Goal: Task Accomplishment & Management: Use online tool/utility

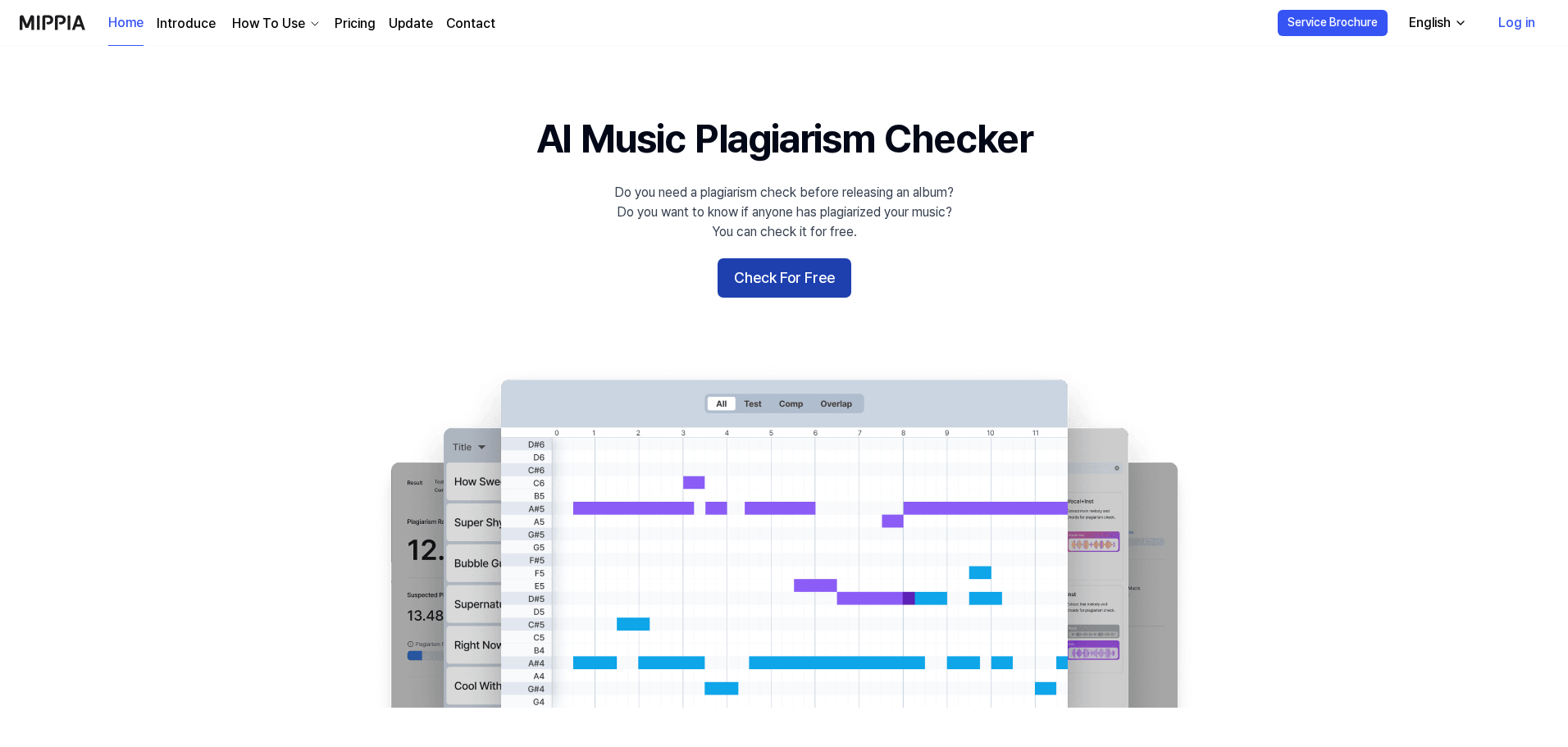
click at [762, 271] on button "Check For Free" at bounding box center [784, 278] width 134 height 39
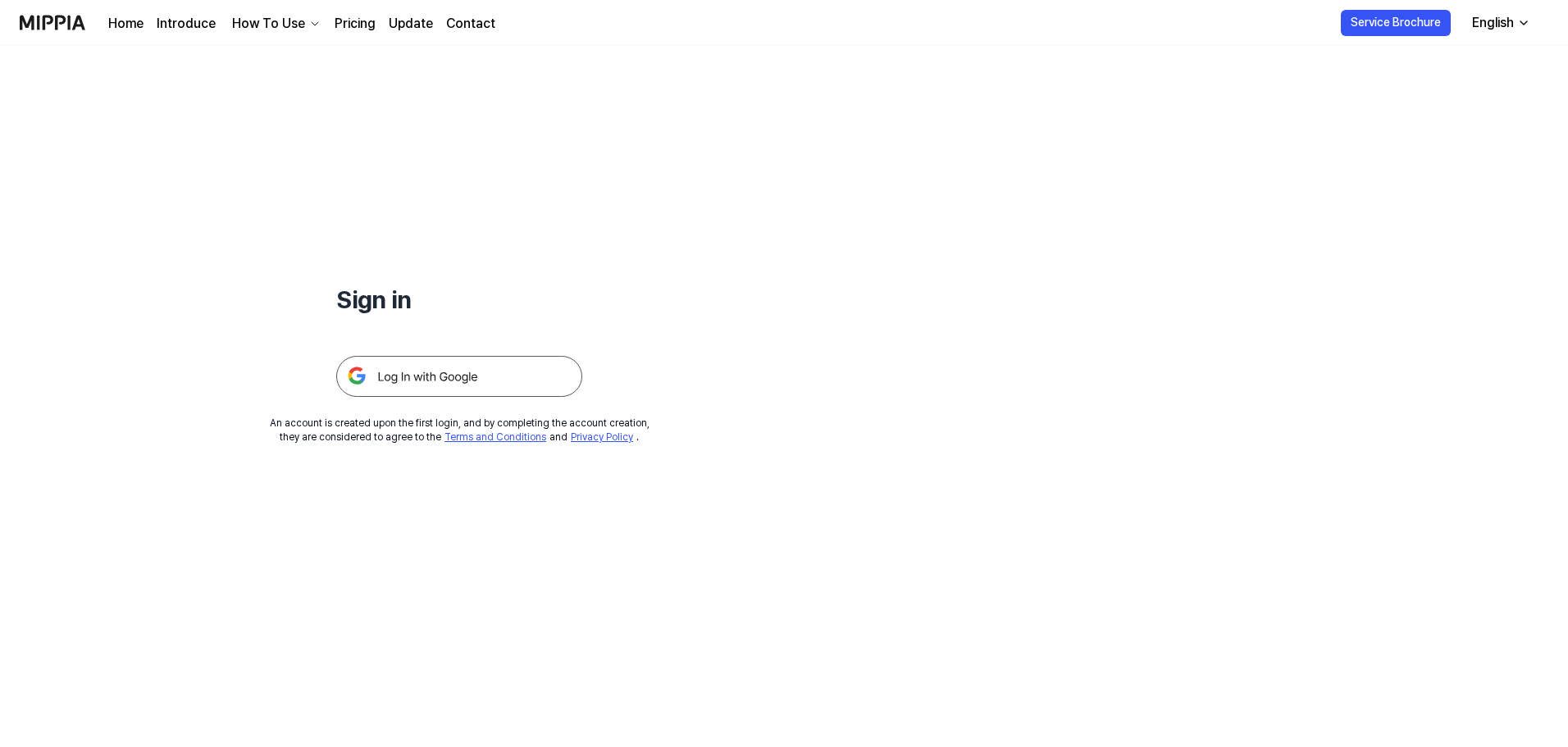
click at [462, 376] on img at bounding box center [459, 376] width 246 height 41
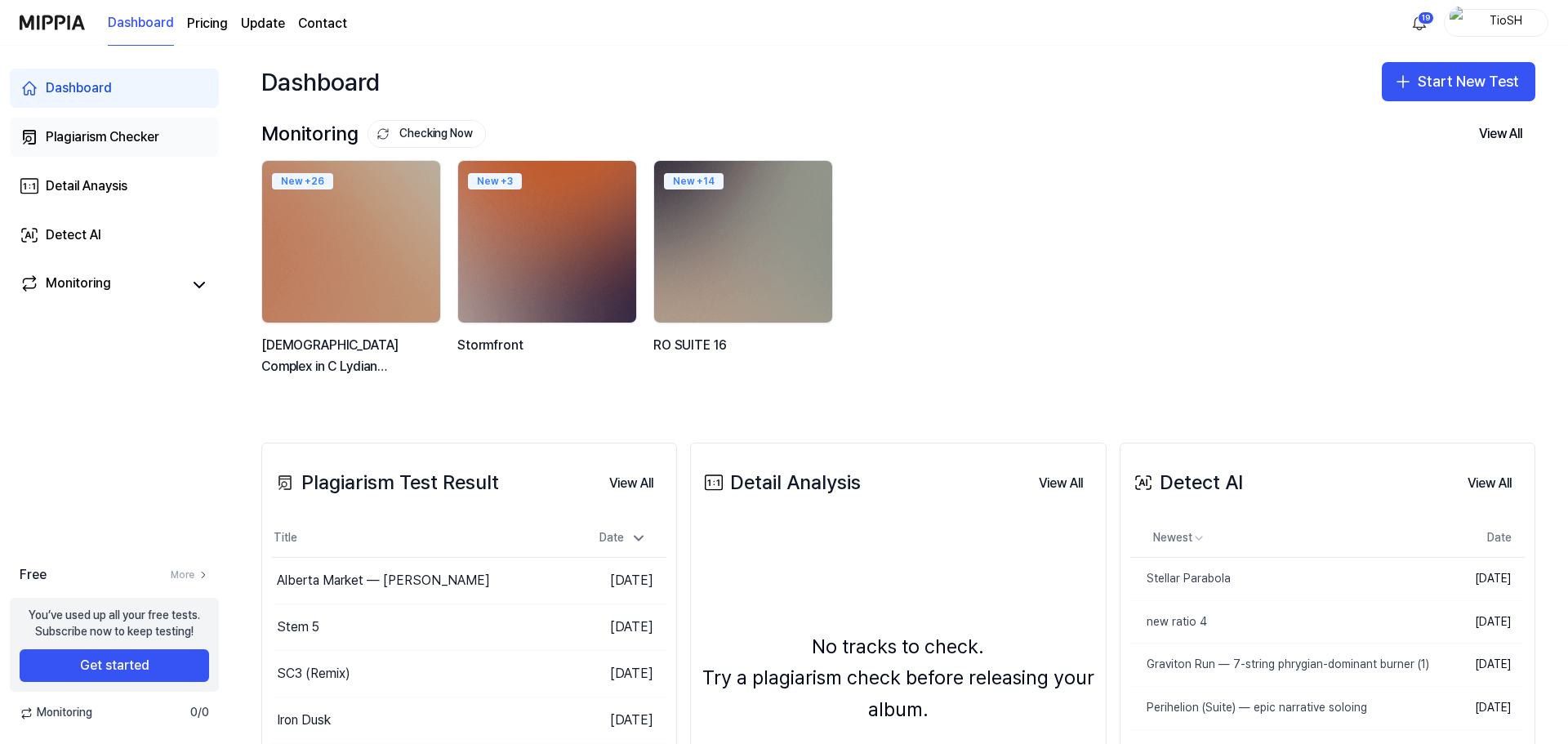
click at [116, 145] on div "Plagiarism Checker" at bounding box center [103, 137] width 113 height 19
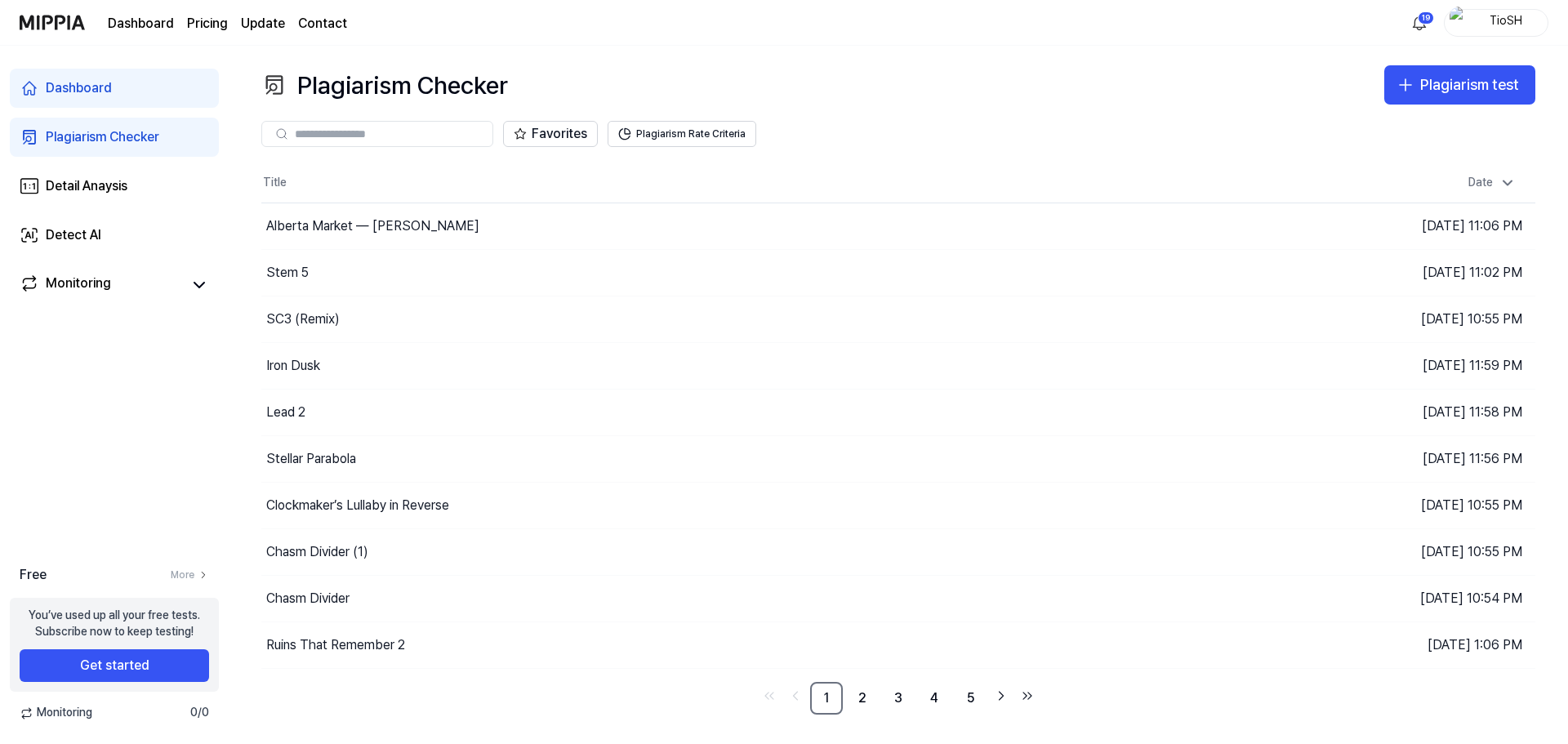
click at [126, 208] on div "Dashboard Plagiarism Checker Detail Anaysis Detect AI Monitoring" at bounding box center [114, 186] width 229 height 281
click at [93, 197] on link "Detail Anaysis" at bounding box center [114, 186] width 209 height 39
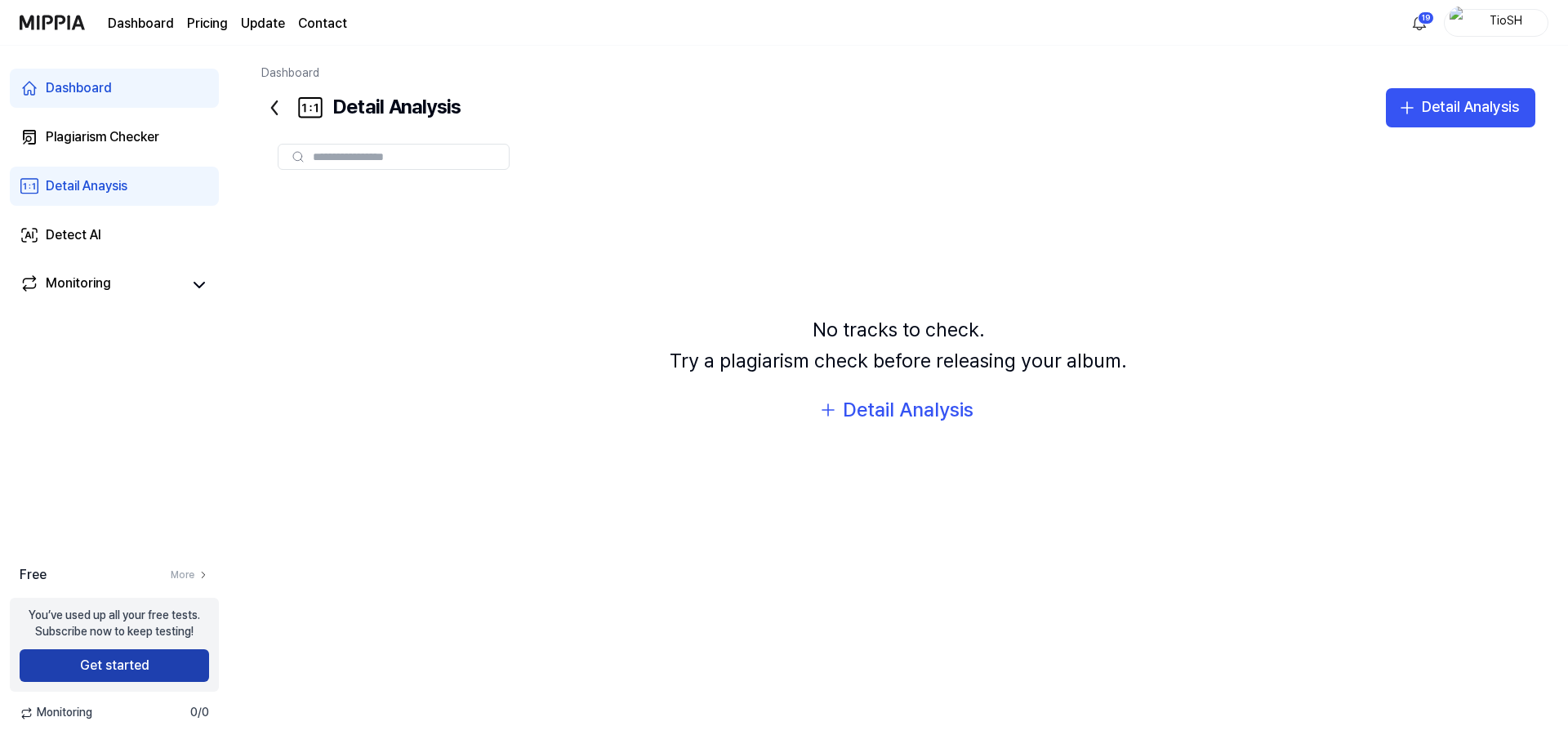
click at [137, 663] on button "Get started" at bounding box center [114, 665] width 189 height 33
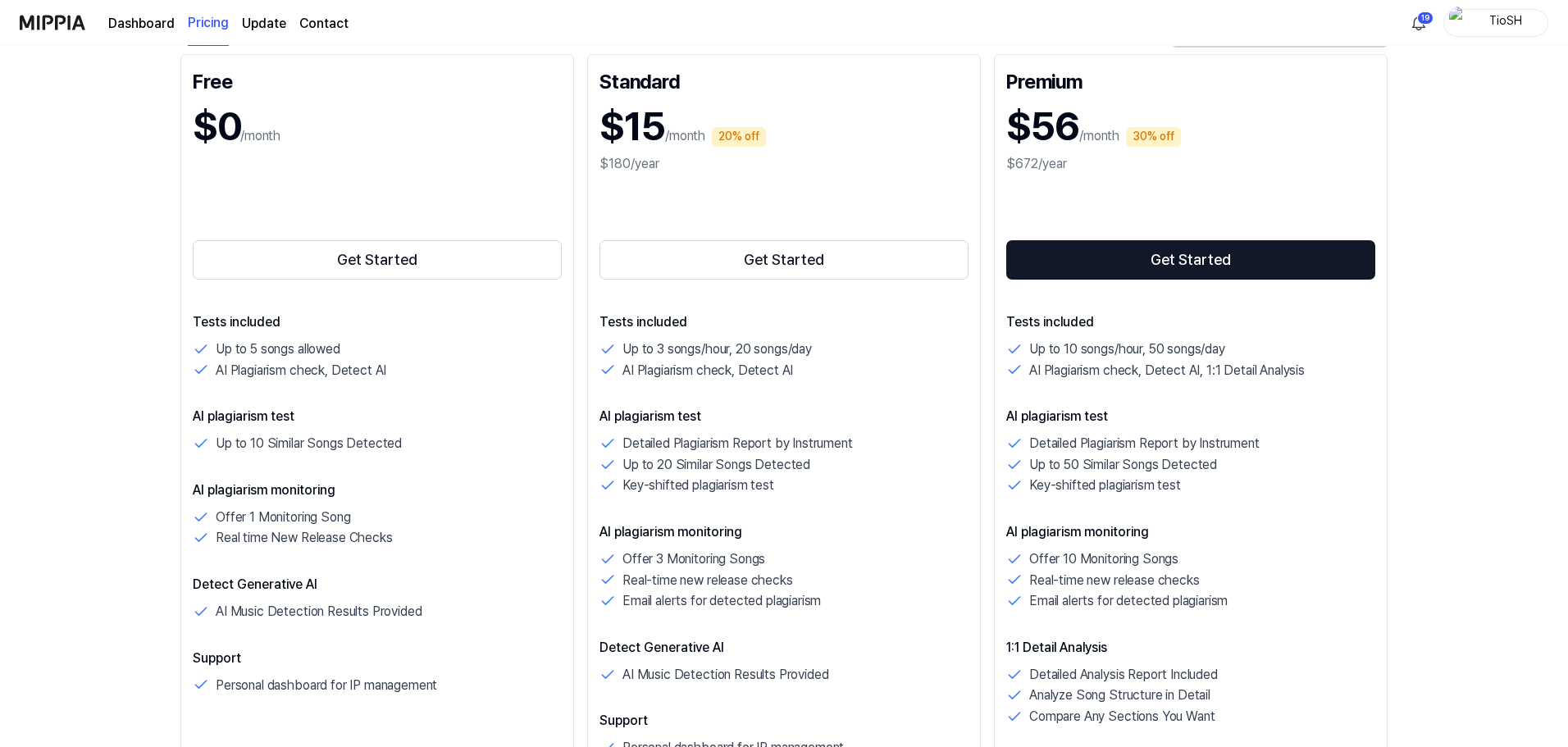
scroll to position [246, 0]
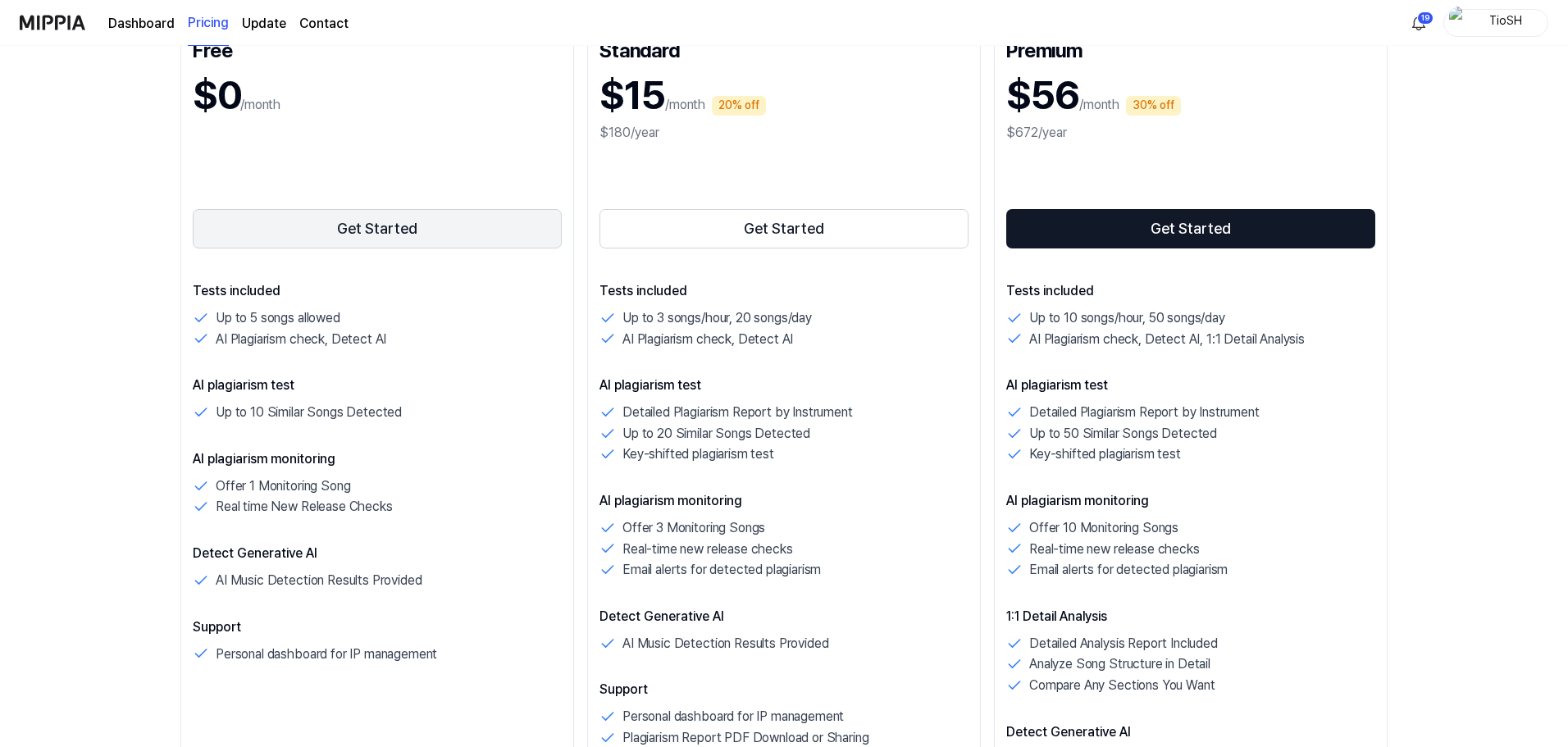
click at [442, 233] on button "Get Started" at bounding box center [377, 229] width 369 height 39
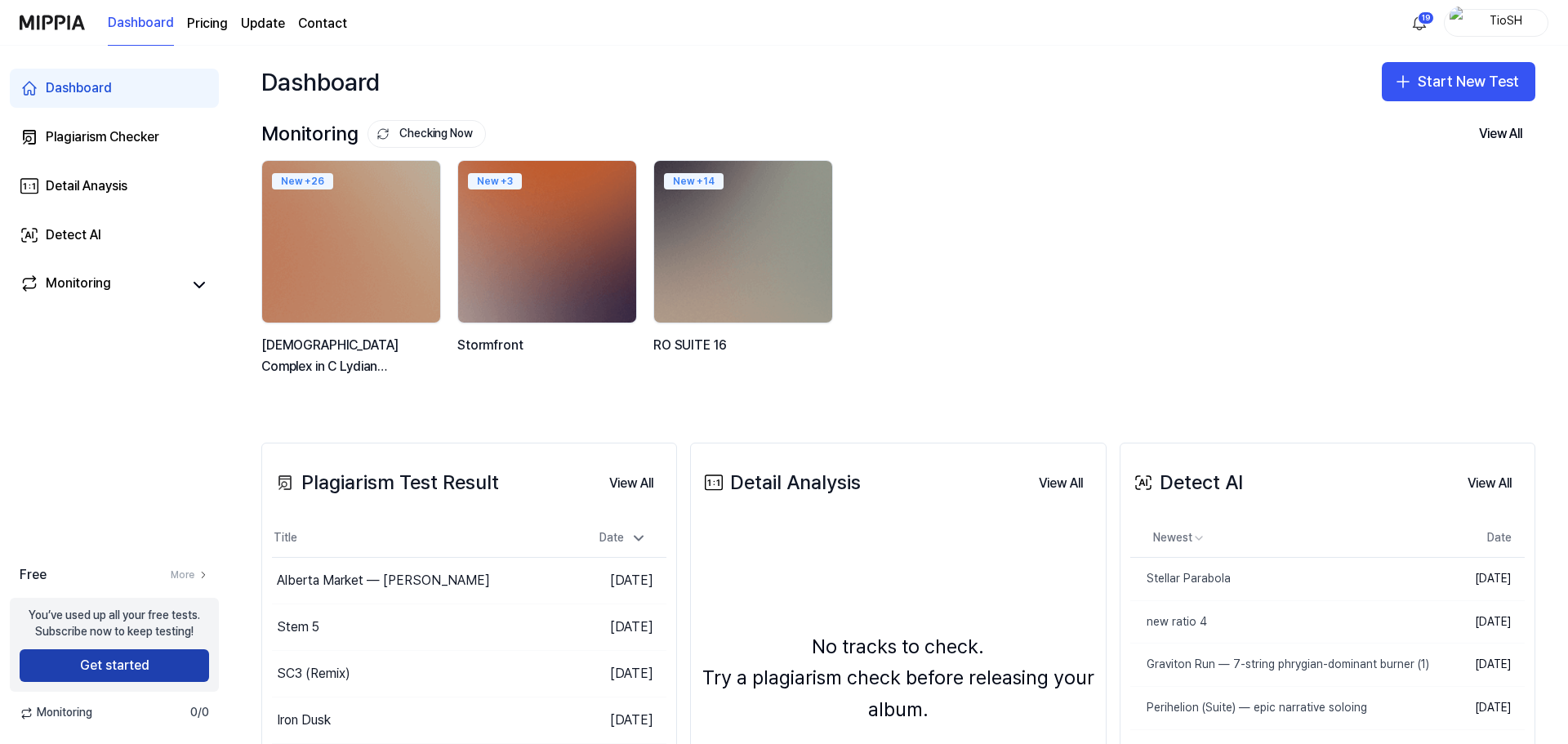
click at [195, 660] on button "Get started" at bounding box center [114, 665] width 189 height 33
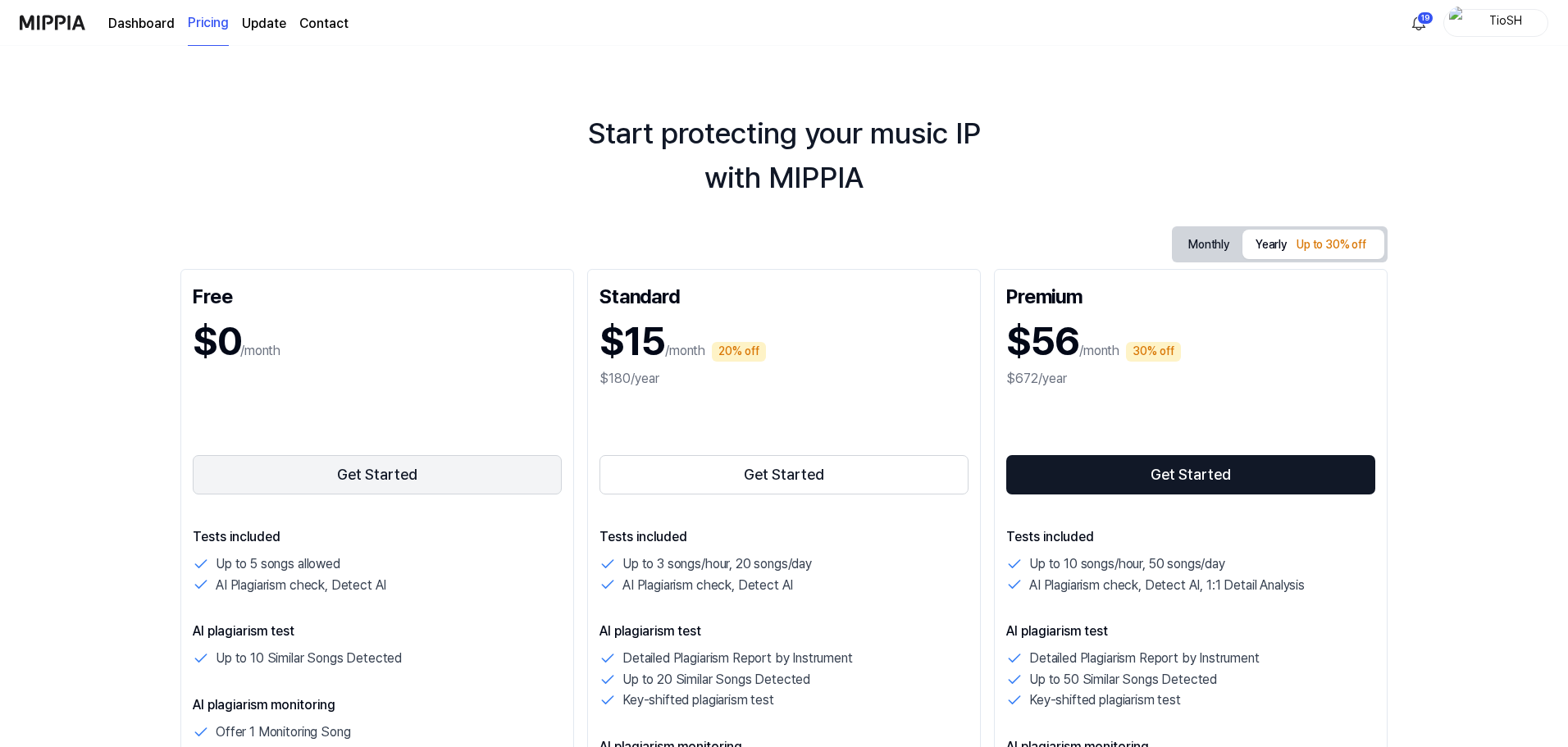
click at [320, 481] on button "Get Started" at bounding box center [377, 475] width 369 height 39
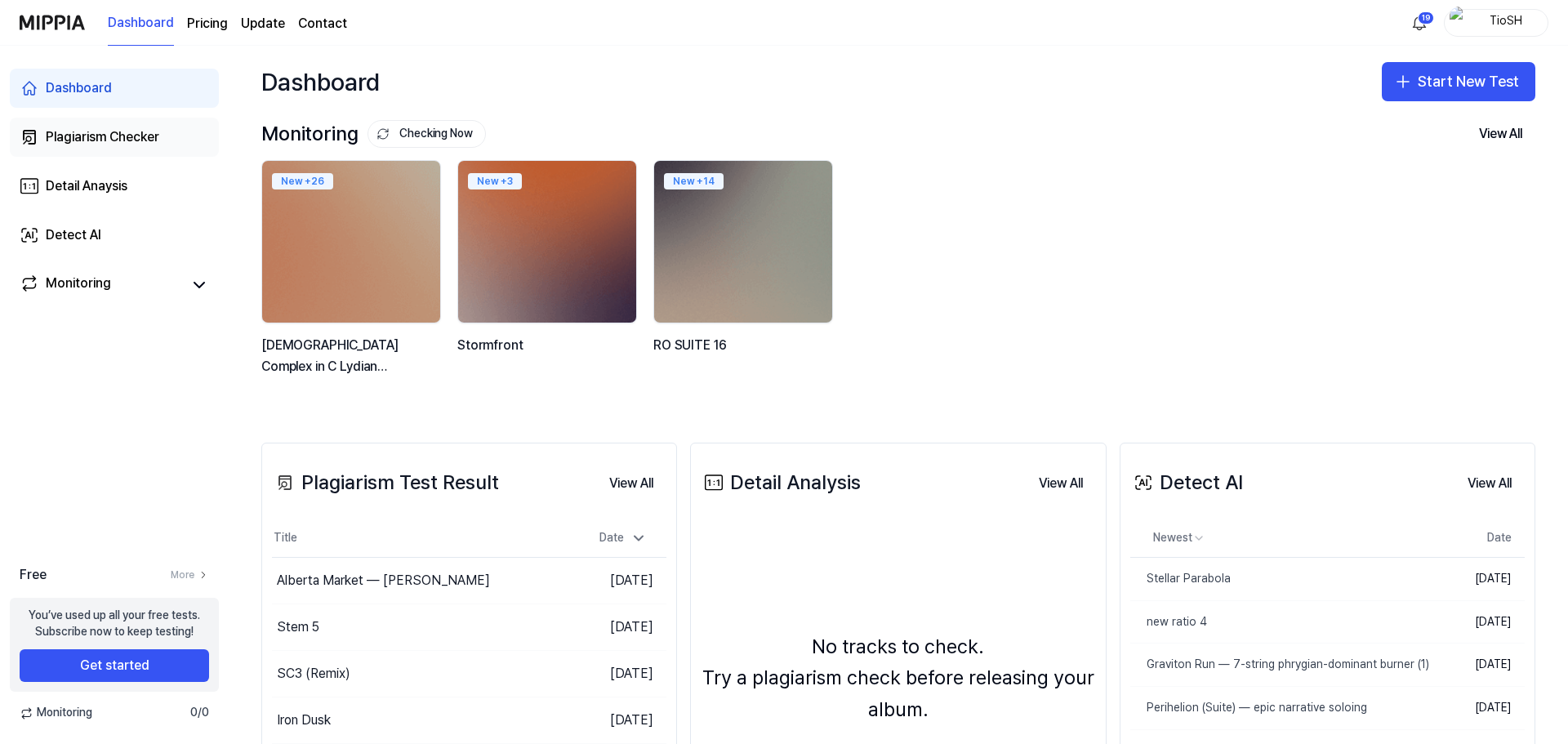
click at [118, 144] on div "Plagiarism Checker" at bounding box center [103, 137] width 113 height 19
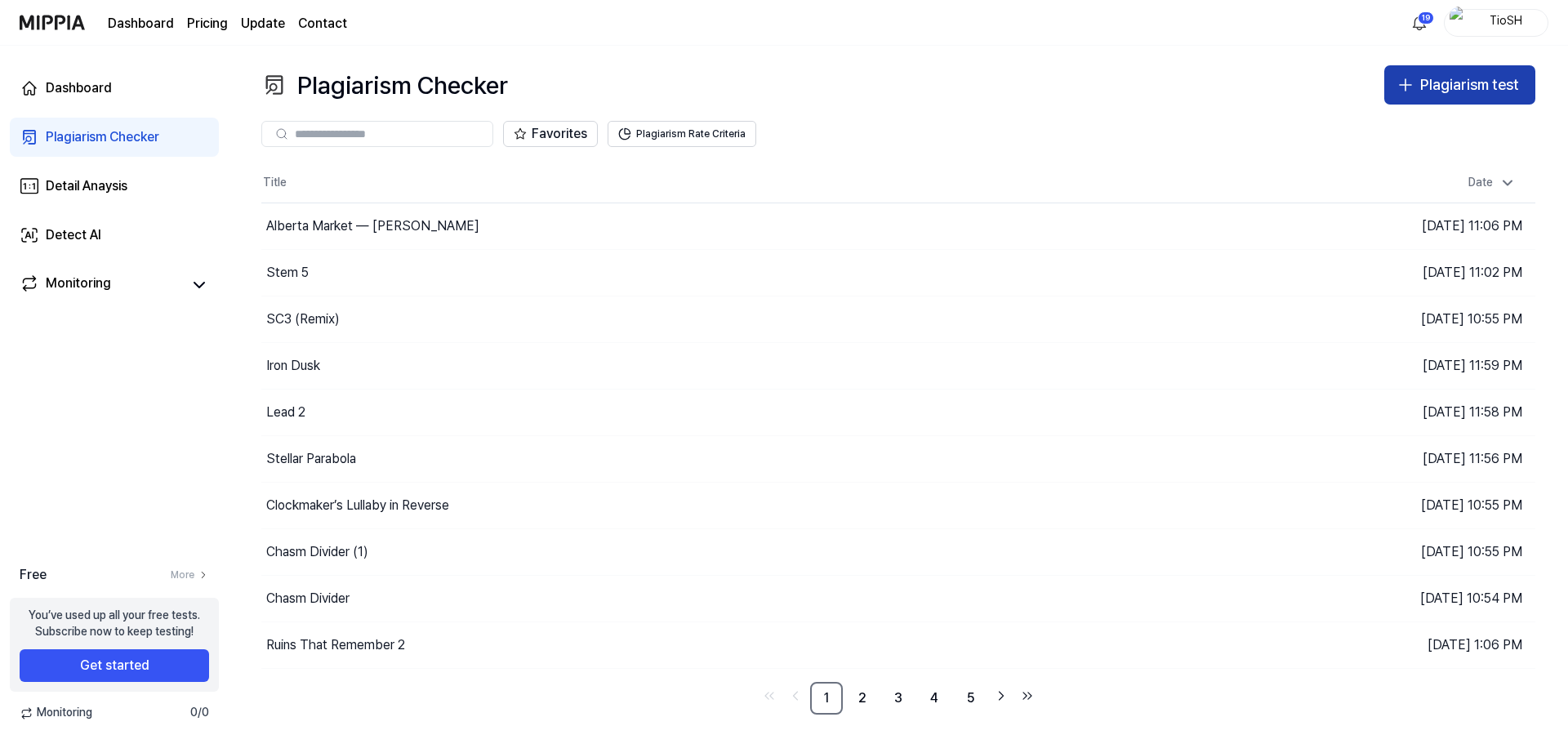
click at [1503, 70] on button "Plagiarism test" at bounding box center [1459, 85] width 151 height 39
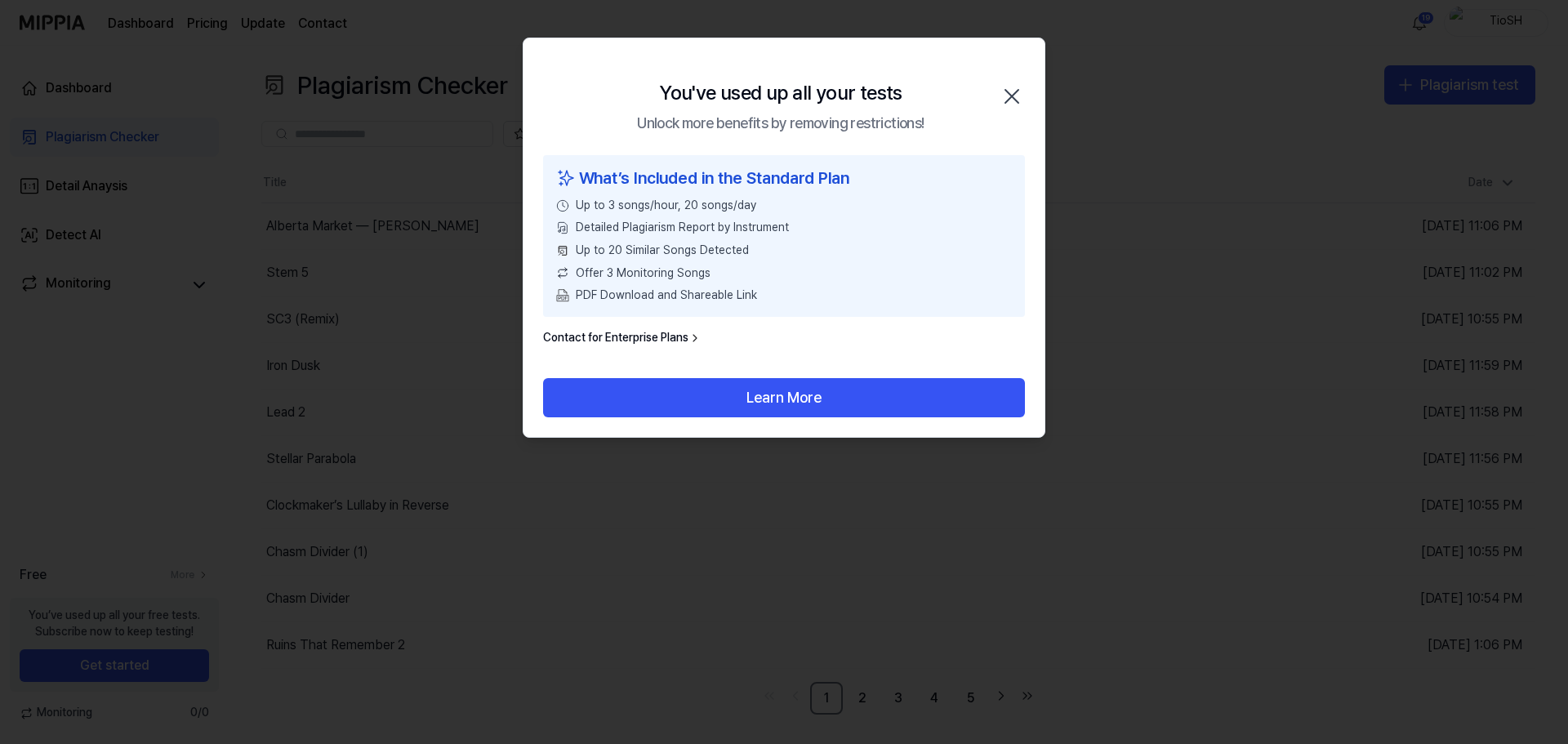
click at [1007, 91] on icon "button" at bounding box center [1011, 96] width 13 height 13
